Goal: Task Accomplishment & Management: Complete application form

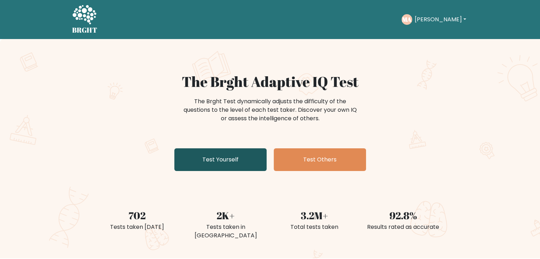
click at [198, 164] on link "Test Yourself" at bounding box center [220, 159] width 92 height 23
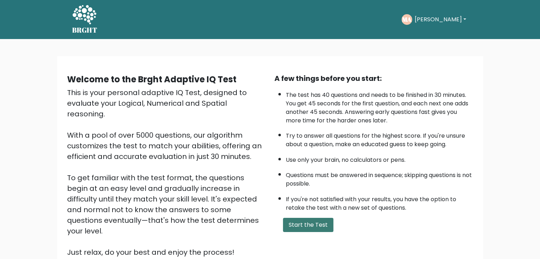
click at [328, 219] on button "Start the Test" at bounding box center [308, 225] width 50 height 14
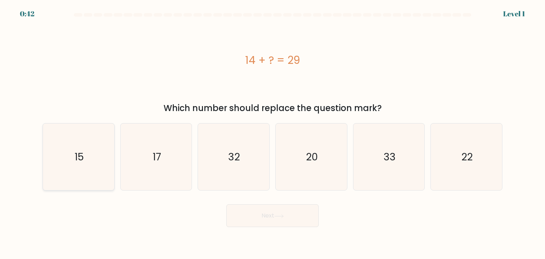
click at [76, 154] on text "15" at bounding box center [79, 157] width 9 height 14
click at [273, 133] on input "a. 15" at bounding box center [273, 132] width 0 height 4
radio input "true"
click at [316, 213] on button "Next" at bounding box center [272, 215] width 92 height 23
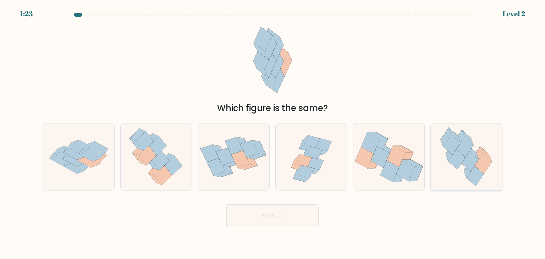
click at [468, 155] on icon at bounding box center [470, 162] width 17 height 20
click at [273, 133] on input "f." at bounding box center [273, 132] width 0 height 4
radio input "true"
click at [257, 227] on button "Next" at bounding box center [272, 215] width 92 height 23
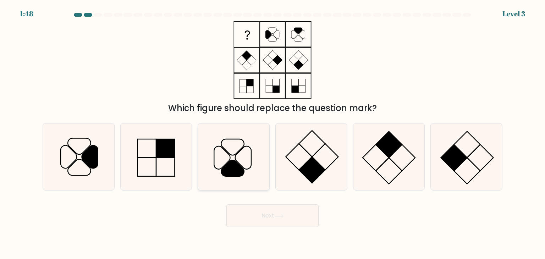
click at [239, 175] on icon at bounding box center [233, 168] width 23 height 16
click at [273, 133] on input "c." at bounding box center [273, 132] width 0 height 4
radio input "true"
click at [247, 214] on button "Next" at bounding box center [272, 215] width 92 height 23
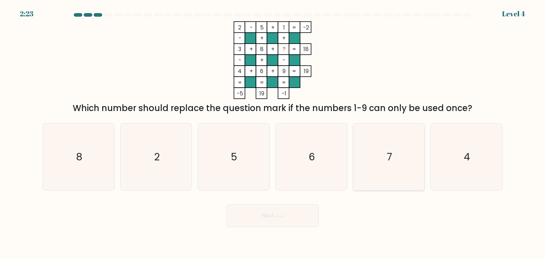
click at [373, 171] on icon "7" at bounding box center [389, 157] width 67 height 67
click at [273, 133] on input "e. 7" at bounding box center [273, 132] width 0 height 4
radio input "true"
click at [291, 211] on button "Next" at bounding box center [272, 215] width 92 height 23
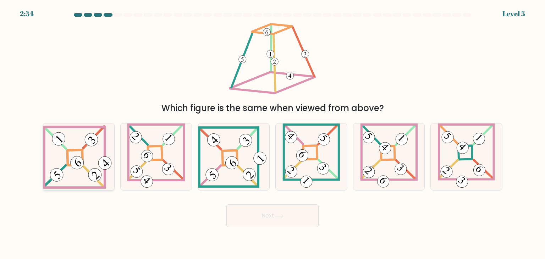
click at [65, 160] on icon at bounding box center [78, 157] width 71 height 64
click at [273, 133] on input "a." at bounding box center [273, 132] width 0 height 4
radio input "true"
click at [249, 214] on button "Next" at bounding box center [272, 215] width 92 height 23
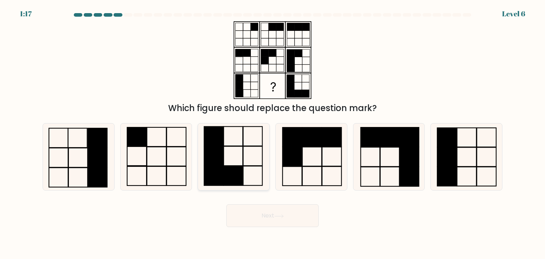
click at [225, 172] on rect at bounding box center [233, 176] width 19 height 20
click at [273, 133] on input "c." at bounding box center [273, 132] width 0 height 4
radio input "true"
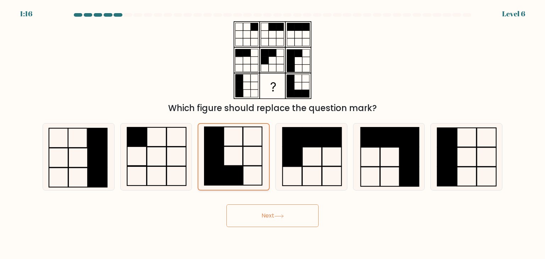
click at [245, 214] on button "Next" at bounding box center [272, 215] width 92 height 23
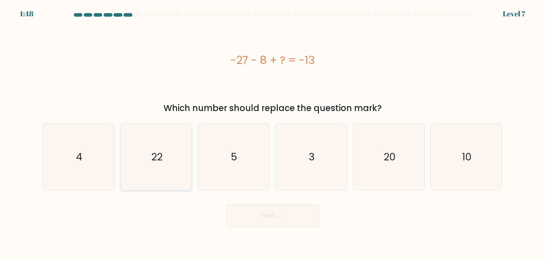
click at [149, 169] on icon "22" at bounding box center [156, 157] width 67 height 67
click at [273, 133] on input "b. 22" at bounding box center [273, 132] width 0 height 4
radio input "true"
click at [249, 220] on button "Next" at bounding box center [272, 215] width 92 height 23
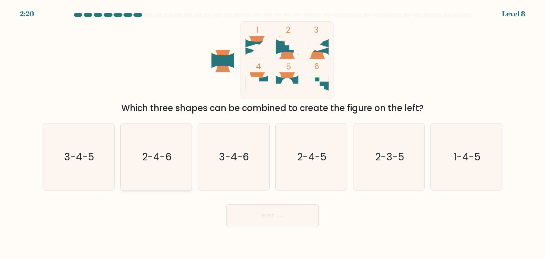
click at [165, 147] on icon "2-4-6" at bounding box center [156, 157] width 67 height 67
click at [273, 133] on input "b. 2-4-6" at bounding box center [273, 132] width 0 height 4
radio input "true"
click at [252, 217] on button "Next" at bounding box center [272, 215] width 92 height 23
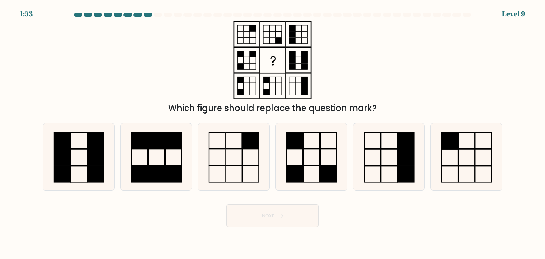
click at [302, 224] on button "Next" at bounding box center [272, 215] width 92 height 23
click at [310, 174] on icon at bounding box center [311, 157] width 67 height 67
click at [273, 133] on input "d." at bounding box center [273, 132] width 0 height 4
radio input "true"
click at [294, 208] on button "Next" at bounding box center [272, 215] width 92 height 23
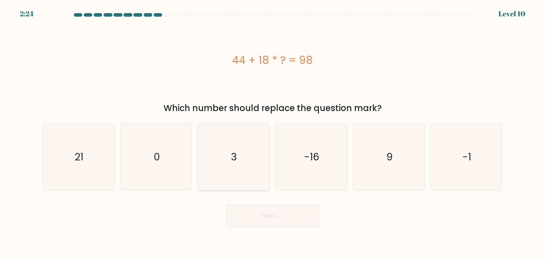
click at [211, 169] on icon "3" at bounding box center [233, 157] width 67 height 67
click at [273, 133] on input "c. 3" at bounding box center [273, 132] width 0 height 4
radio input "true"
click at [251, 224] on button "Next" at bounding box center [272, 215] width 92 height 23
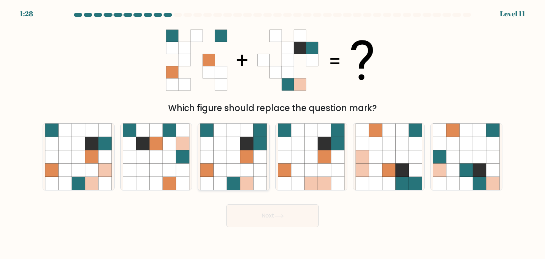
click at [252, 157] on icon at bounding box center [246, 156] width 13 height 13
click at [273, 133] on input "c." at bounding box center [273, 132] width 0 height 4
radio input "true"
click at [278, 225] on button "Next" at bounding box center [272, 215] width 92 height 23
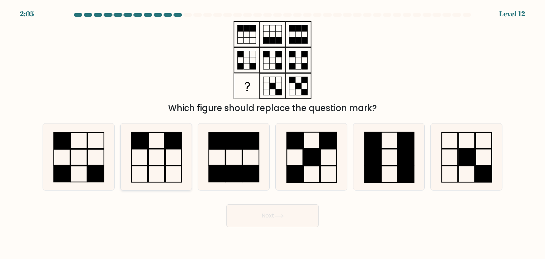
click at [172, 170] on icon at bounding box center [156, 157] width 67 height 67
click at [273, 133] on input "b." at bounding box center [273, 132] width 0 height 4
radio input "true"
click at [258, 218] on button "Next" at bounding box center [272, 215] width 92 height 23
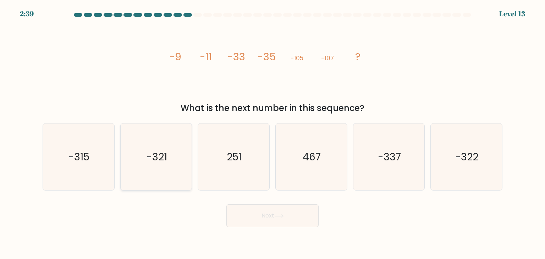
click at [186, 169] on icon "-321" at bounding box center [156, 157] width 67 height 67
click at [273, 133] on input "b. -321" at bounding box center [273, 132] width 0 height 4
radio input "true"
click at [246, 218] on button "Next" at bounding box center [272, 215] width 92 height 23
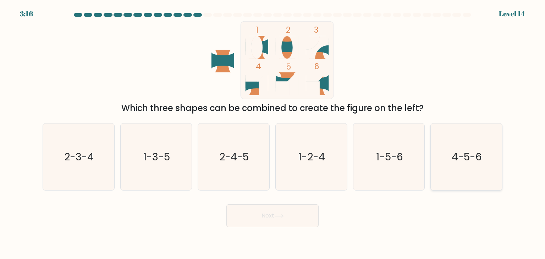
click at [465, 153] on text "4-5-6" at bounding box center [467, 157] width 30 height 14
click at [273, 133] on input "f. 4-5-6" at bounding box center [273, 132] width 0 height 4
radio input "true"
click at [304, 224] on button "Next" at bounding box center [272, 215] width 92 height 23
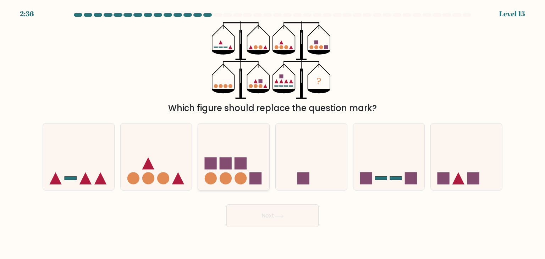
click at [256, 179] on rect at bounding box center [256, 179] width 12 height 12
click at [273, 133] on input "c." at bounding box center [273, 132] width 0 height 4
radio input "true"
click at [268, 207] on button "Next" at bounding box center [272, 215] width 92 height 23
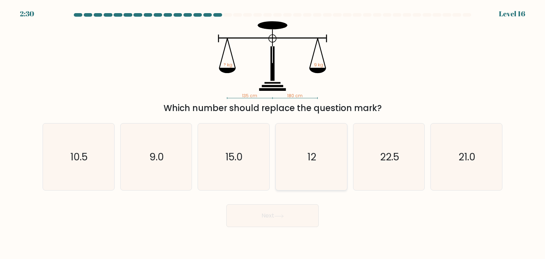
click at [313, 178] on icon "12" at bounding box center [311, 157] width 67 height 67
click at [273, 133] on input "d. 12" at bounding box center [273, 132] width 0 height 4
radio input "true"
click at [301, 226] on button "Next" at bounding box center [272, 215] width 92 height 23
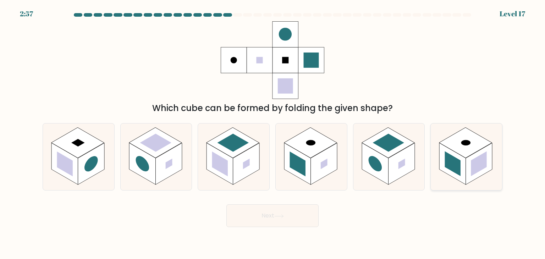
click at [486, 141] on rect at bounding box center [465, 142] width 53 height 31
click at [273, 133] on input "f." at bounding box center [273, 132] width 0 height 4
radio input "true"
click at [299, 225] on button "Next" at bounding box center [272, 215] width 92 height 23
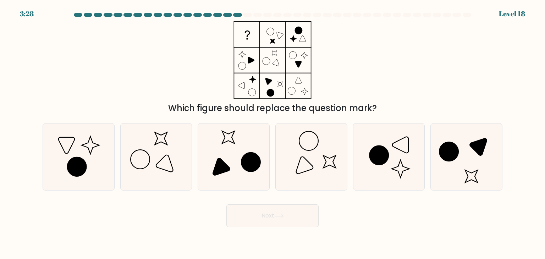
click at [102, 165] on icon at bounding box center [78, 157] width 67 height 67
click at [273, 133] on input "a." at bounding box center [273, 132] width 0 height 4
radio input "true"
click at [279, 211] on button "Next" at bounding box center [272, 215] width 92 height 23
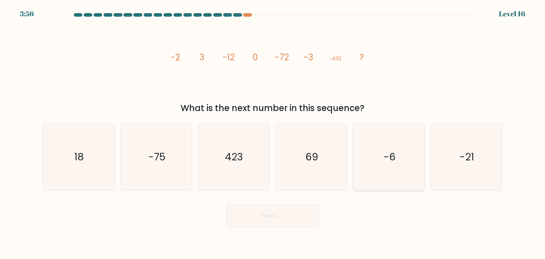
click at [396, 152] on icon "-6" at bounding box center [389, 157] width 67 height 67
click at [273, 133] on input "e. -6" at bounding box center [273, 132] width 0 height 4
radio input "true"
click at [305, 223] on button "Next" at bounding box center [272, 215] width 92 height 23
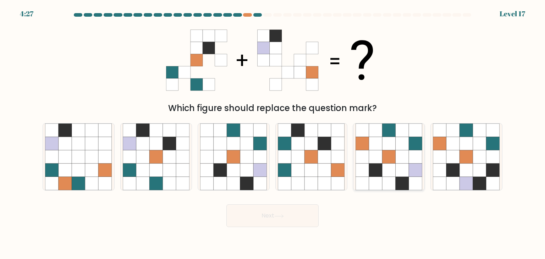
click at [400, 156] on icon at bounding box center [402, 156] width 13 height 13
click at [273, 133] on input "e." at bounding box center [273, 132] width 0 height 4
radio input "true"
click at [283, 222] on button "Next" at bounding box center [272, 215] width 92 height 23
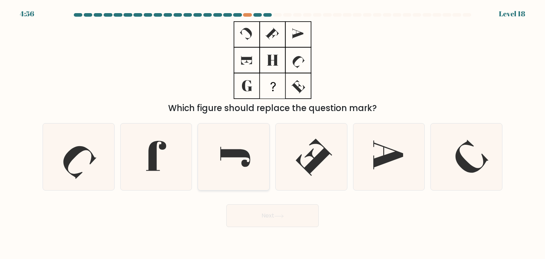
click at [241, 162] on icon at bounding box center [233, 157] width 67 height 67
click at [273, 133] on input "c." at bounding box center [273, 132] width 0 height 4
radio input "true"
click at [258, 224] on button "Next" at bounding box center [272, 215] width 92 height 23
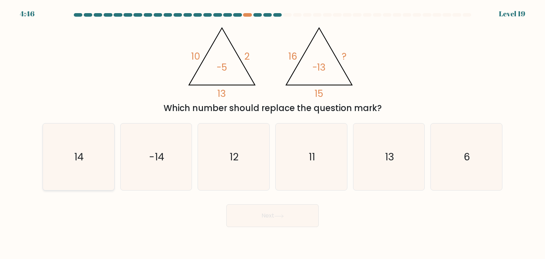
click at [75, 152] on text "14" at bounding box center [80, 157] width 10 height 14
click at [273, 133] on input "a. 14" at bounding box center [273, 132] width 0 height 4
radio input "true"
click at [255, 214] on button "Next" at bounding box center [272, 215] width 92 height 23
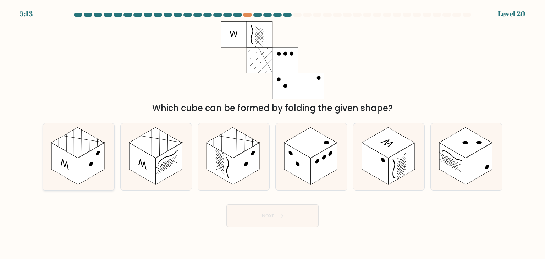
click at [54, 152] on rect at bounding box center [64, 164] width 27 height 42
click at [273, 133] on input "a." at bounding box center [273, 132] width 0 height 4
radio input "true"
click at [250, 217] on button "Next" at bounding box center [272, 215] width 92 height 23
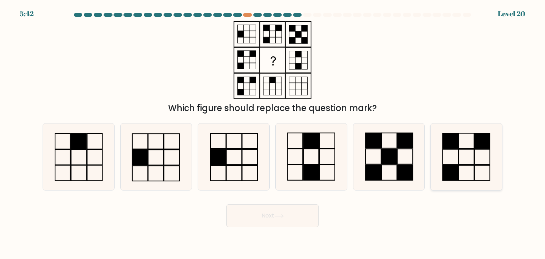
click at [456, 158] on icon at bounding box center [466, 157] width 67 height 67
click at [273, 133] on input "f." at bounding box center [273, 132] width 0 height 4
radio input "true"
click at [270, 217] on button "Next" at bounding box center [272, 215] width 92 height 23
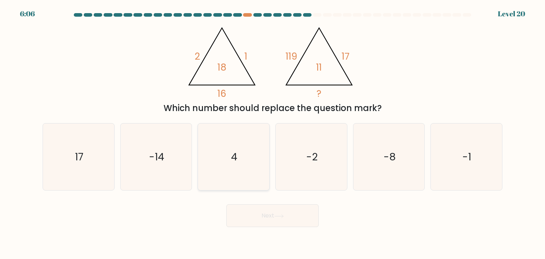
click at [218, 146] on icon "4" at bounding box center [233, 157] width 67 height 67
click at [273, 133] on input "c. 4" at bounding box center [273, 132] width 0 height 4
radio input "true"
click at [244, 226] on button "Next" at bounding box center [272, 215] width 92 height 23
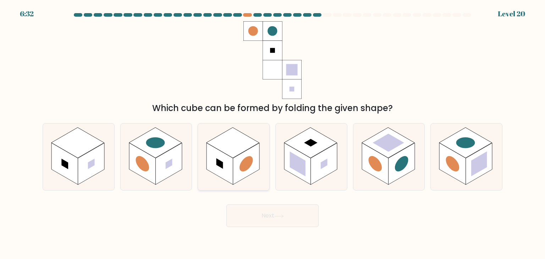
click at [236, 179] on rect at bounding box center [246, 164] width 27 height 42
click at [273, 133] on input "c." at bounding box center [273, 132] width 0 height 4
radio input "true"
click at [241, 221] on button "Next" at bounding box center [272, 215] width 92 height 23
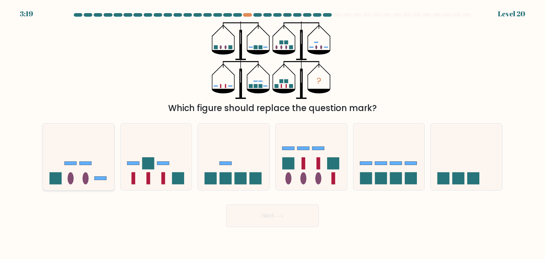
click at [71, 152] on icon at bounding box center [78, 156] width 71 height 59
click at [273, 133] on input "a." at bounding box center [273, 132] width 0 height 4
radio input "true"
click at [248, 207] on button "Next" at bounding box center [272, 215] width 92 height 23
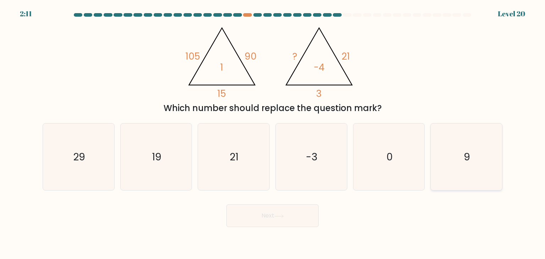
click at [487, 136] on icon "9" at bounding box center [466, 157] width 67 height 67
click at [273, 133] on input "f. 9" at bounding box center [273, 132] width 0 height 4
radio input "true"
click at [301, 225] on button "Next" at bounding box center [272, 215] width 92 height 23
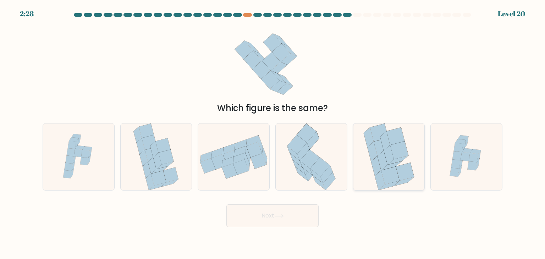
click at [386, 151] on icon at bounding box center [389, 155] width 10 height 20
click at [273, 133] on input "e." at bounding box center [273, 132] width 0 height 4
radio input "true"
click at [296, 222] on button "Next" at bounding box center [272, 215] width 92 height 23
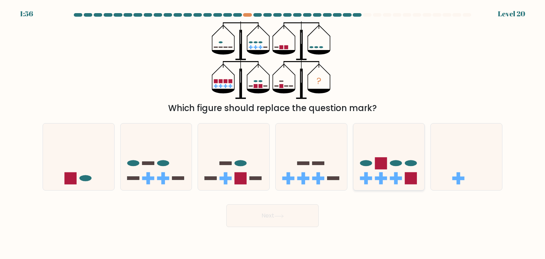
click at [397, 157] on icon at bounding box center [389, 156] width 71 height 59
click at [273, 133] on input "e." at bounding box center [273, 132] width 0 height 4
radio input "true"
click at [244, 219] on button "Next" at bounding box center [272, 215] width 92 height 23
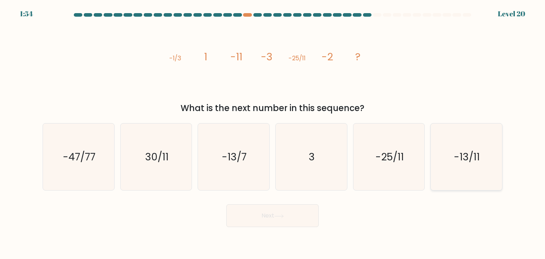
click at [473, 172] on icon "-13/11" at bounding box center [466, 157] width 67 height 67
click at [273, 133] on input "f. -13/11" at bounding box center [273, 132] width 0 height 4
radio input "true"
click at [246, 215] on button "Next" at bounding box center [272, 215] width 92 height 23
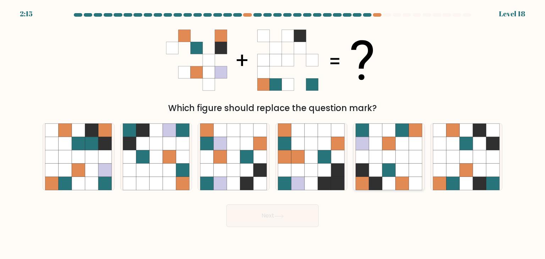
click at [395, 147] on icon at bounding box center [388, 143] width 13 height 13
click at [273, 133] on input "e." at bounding box center [273, 132] width 0 height 4
radio input "true"
click at [255, 220] on button "Next" at bounding box center [272, 215] width 92 height 23
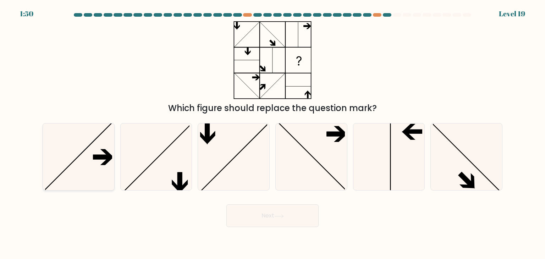
click at [77, 172] on icon at bounding box center [78, 157] width 67 height 67
click at [273, 133] on input "a." at bounding box center [273, 132] width 0 height 4
radio input "true"
click at [243, 224] on button "Next" at bounding box center [272, 215] width 92 height 23
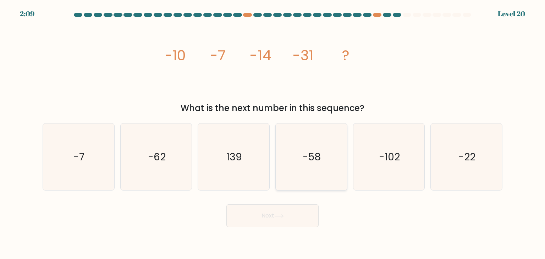
click at [321, 158] on icon "-58" at bounding box center [311, 157] width 67 height 67
click at [273, 133] on input "d. -58" at bounding box center [273, 132] width 0 height 4
radio input "true"
click at [256, 219] on button "Next" at bounding box center [272, 215] width 92 height 23
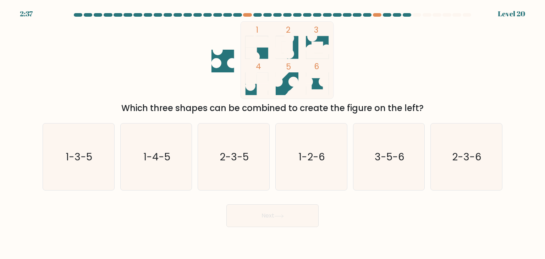
click at [483, 147] on icon "2-3-6" at bounding box center [466, 157] width 67 height 67
click at [273, 133] on input "f. 2-3-6" at bounding box center [273, 132] width 0 height 4
radio input "true"
click at [262, 216] on button "Next" at bounding box center [272, 215] width 92 height 23
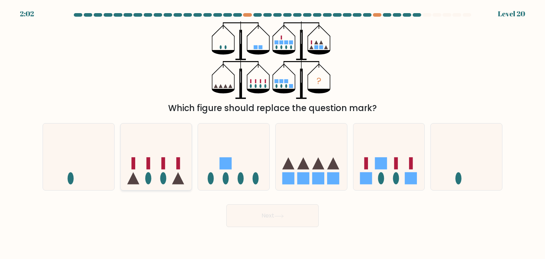
click at [173, 170] on icon at bounding box center [156, 156] width 71 height 59
click at [273, 133] on input "b." at bounding box center [273, 132] width 0 height 4
radio input "true"
click at [271, 227] on button "Next" at bounding box center [272, 215] width 92 height 23
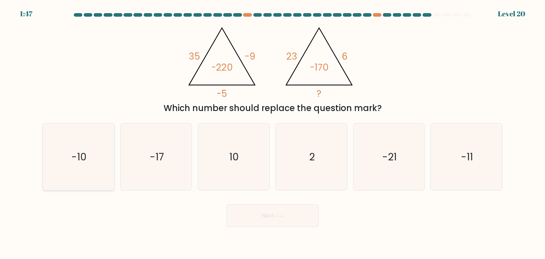
click at [92, 182] on icon "-10" at bounding box center [78, 157] width 67 height 67
click at [273, 133] on input "a. -10" at bounding box center [273, 132] width 0 height 4
radio input "true"
click at [273, 221] on button "Next" at bounding box center [272, 215] width 92 height 23
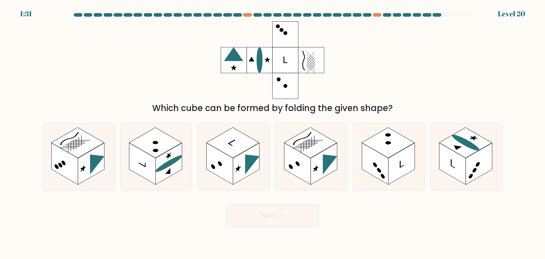
click at [283, 206] on button "Next" at bounding box center [272, 215] width 92 height 23
click at [297, 169] on rect at bounding box center [297, 164] width 27 height 42
click at [273, 133] on input "d." at bounding box center [273, 132] width 0 height 4
radio input "true"
click at [290, 216] on button "Next" at bounding box center [272, 215] width 92 height 23
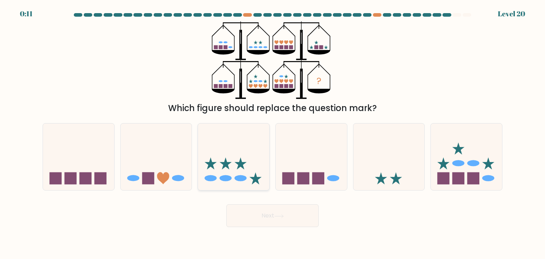
click at [257, 186] on icon at bounding box center [233, 156] width 71 height 59
click at [273, 133] on input "c." at bounding box center [273, 132] width 0 height 4
radio input "true"
click at [295, 219] on button "Next" at bounding box center [272, 215] width 92 height 23
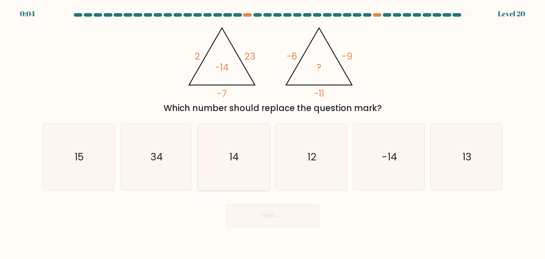
click at [245, 172] on icon "14" at bounding box center [233, 157] width 67 height 67
click at [273, 133] on input "c. 14" at bounding box center [273, 132] width 0 height 4
radio input "true"
click at [268, 221] on button "Next" at bounding box center [272, 215] width 92 height 23
click at [272, 226] on button "Next" at bounding box center [272, 215] width 92 height 23
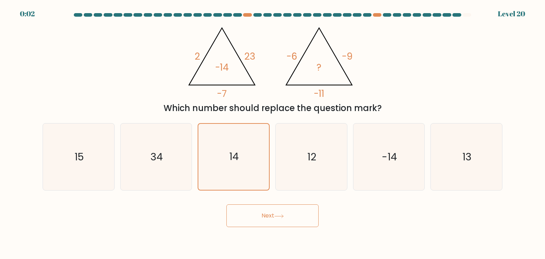
click at [269, 223] on button "Next" at bounding box center [272, 215] width 92 height 23
click at [272, 217] on button "Next" at bounding box center [272, 215] width 92 height 23
click at [272, 214] on button "Next" at bounding box center [272, 215] width 92 height 23
click at [281, 214] on icon at bounding box center [279, 216] width 10 height 4
click at [280, 215] on icon at bounding box center [279, 216] width 10 height 4
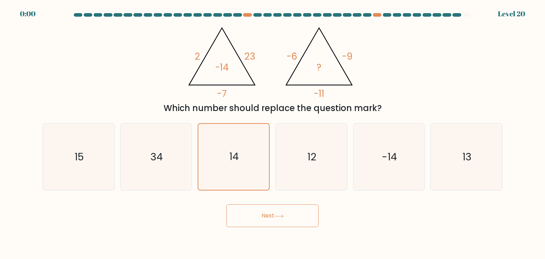
click at [278, 220] on button "Next" at bounding box center [272, 215] width 92 height 23
click at [277, 222] on button "Next" at bounding box center [272, 215] width 92 height 23
click at [278, 220] on button "Next" at bounding box center [272, 215] width 92 height 23
click at [279, 221] on button "Next" at bounding box center [272, 215] width 92 height 23
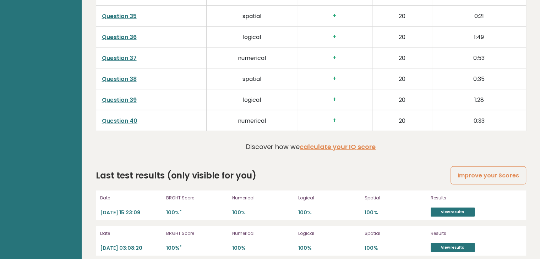
scroll to position [1954, 0]
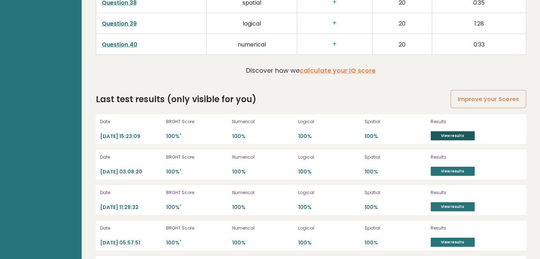
click at [473, 131] on link "View results" at bounding box center [453, 135] width 44 height 9
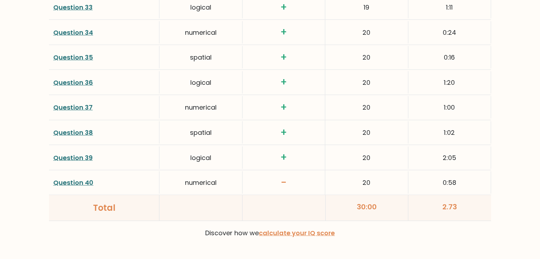
scroll to position [1878, 0]
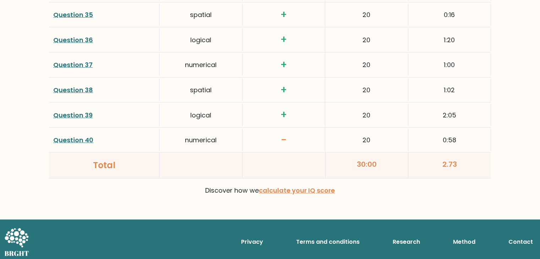
click at [80, 138] on link "Question 40" at bounding box center [73, 140] width 40 height 9
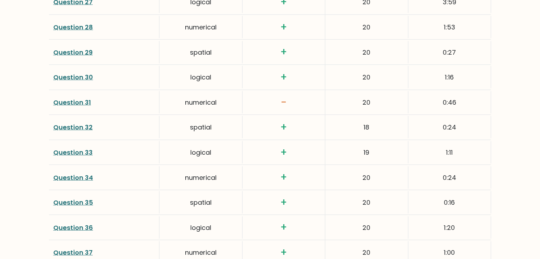
scroll to position [1690, 0]
click at [67, 100] on link "Question 31" at bounding box center [72, 102] width 38 height 9
click at [77, 101] on link "Question 31" at bounding box center [72, 102] width 38 height 9
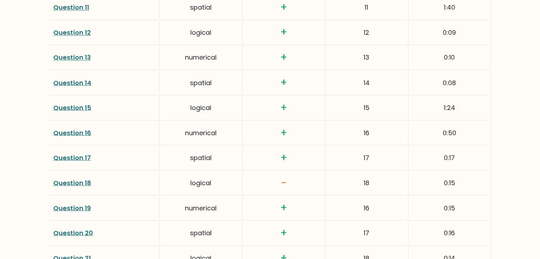
scroll to position [1291, 0]
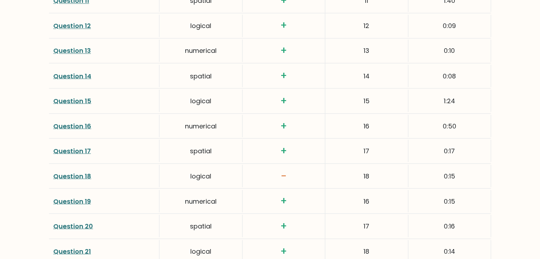
click at [74, 173] on link "Question 18" at bounding box center [72, 175] width 38 height 9
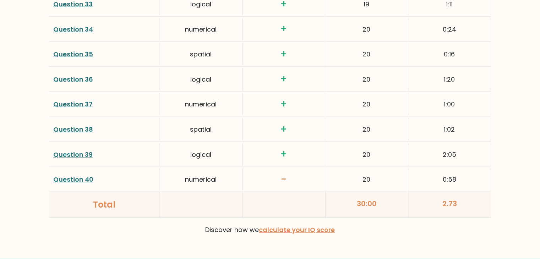
scroll to position [1878, 0]
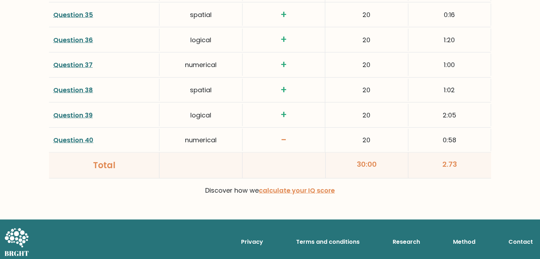
click at [67, 140] on link "Question 40" at bounding box center [73, 140] width 40 height 9
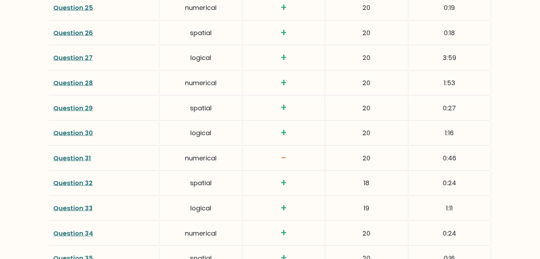
scroll to position [1636, 0]
click at [67, 132] on link "Question 30" at bounding box center [73, 132] width 40 height 9
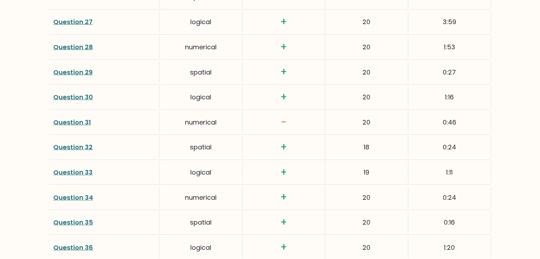
scroll to position [1670, 0]
click at [69, 119] on link "Question 31" at bounding box center [72, 122] width 38 height 9
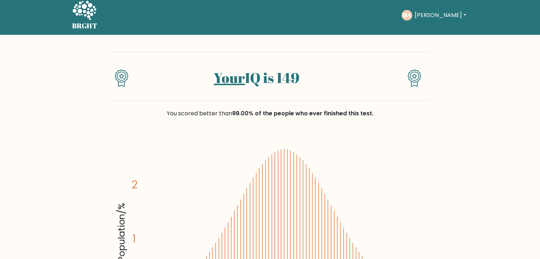
scroll to position [0, 0]
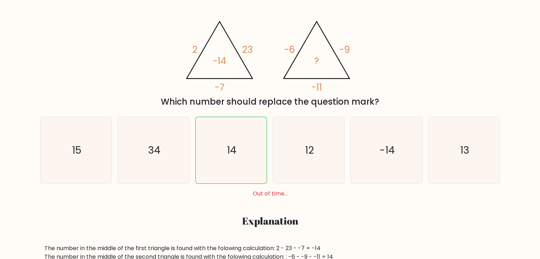
scroll to position [121, 0]
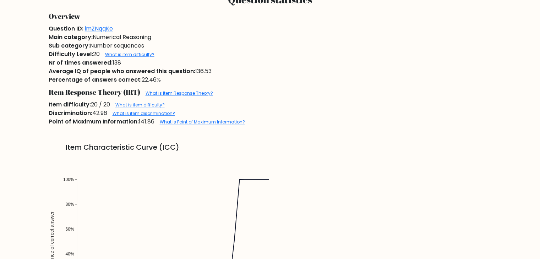
scroll to position [550, 0]
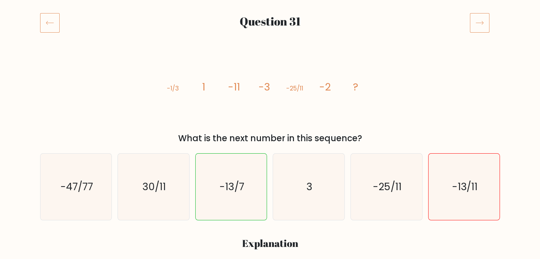
scroll to position [86, 0]
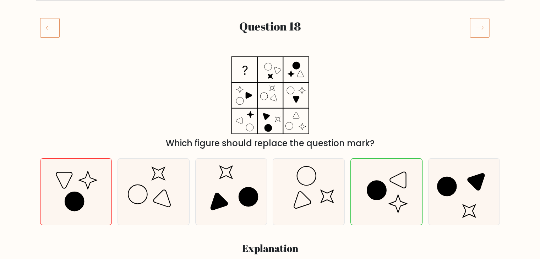
scroll to position [81, 0]
click at [78, 191] on icon at bounding box center [76, 191] width 66 height 66
click at [270, 52] on input "a." at bounding box center [270, 51] width 0 height 4
radio input "true"
click at [73, 190] on icon at bounding box center [76, 191] width 66 height 66
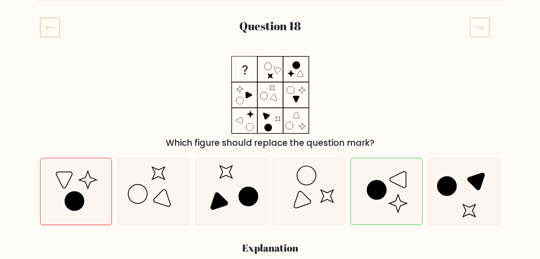
click at [270, 52] on input "a." at bounding box center [270, 51] width 0 height 4
click at [69, 188] on icon at bounding box center [76, 191] width 66 height 66
click at [270, 52] on input "a." at bounding box center [270, 51] width 0 height 4
click at [68, 189] on icon at bounding box center [76, 191] width 66 height 66
click at [270, 52] on input "a." at bounding box center [270, 51] width 0 height 4
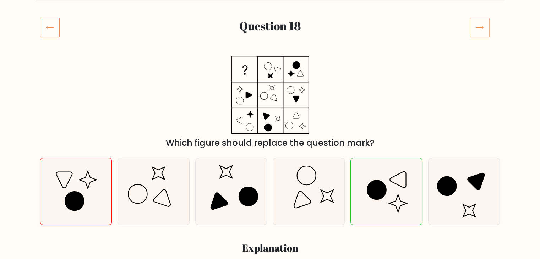
click at [72, 196] on icon at bounding box center [74, 201] width 19 height 19
click at [270, 52] on input "a." at bounding box center [270, 51] width 0 height 4
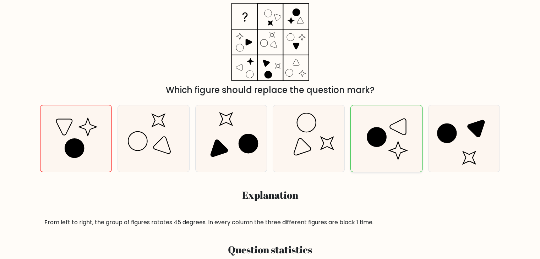
click at [389, 146] on icon at bounding box center [386, 138] width 66 height 66
radio input "true"
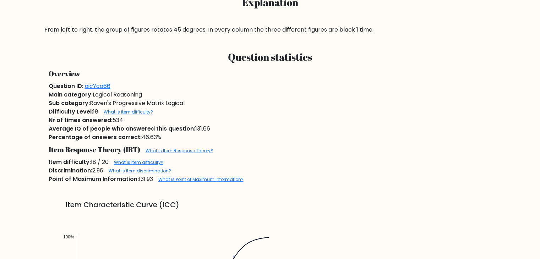
scroll to position [327, 0]
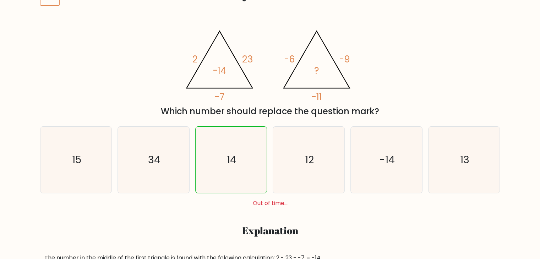
scroll to position [113, 0]
click at [242, 155] on icon "14" at bounding box center [231, 159] width 66 height 66
click at [270, 20] on input "c. 14" at bounding box center [270, 18] width 0 height 4
radio input "true"
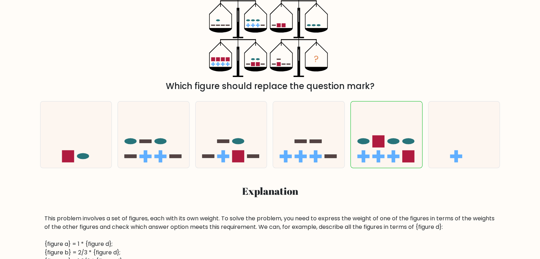
scroll to position [140, 0]
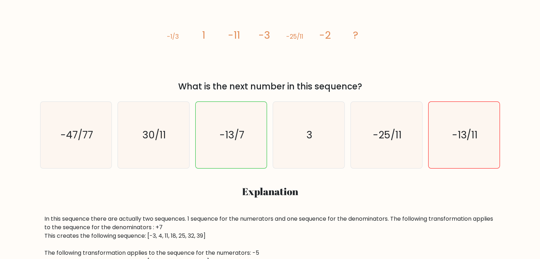
scroll to position [138, 0]
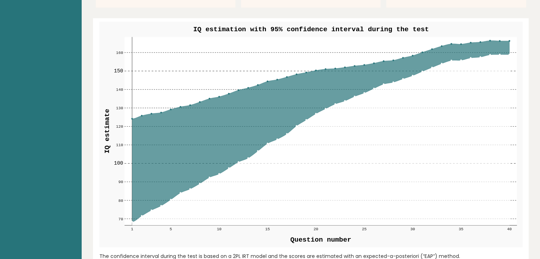
scroll to position [851, 0]
